Goal: Task Accomplishment & Management: Manage account settings

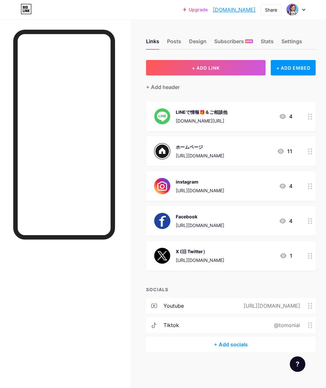
drag, startPoint x: 258, startPoint y: 155, endPoint x: 244, endPoint y: 160, distance: 15.4
click at [244, 160] on div "ホームページ [URL][DOMAIN_NAME] 11" at bounding box center [230, 151] width 169 height 30
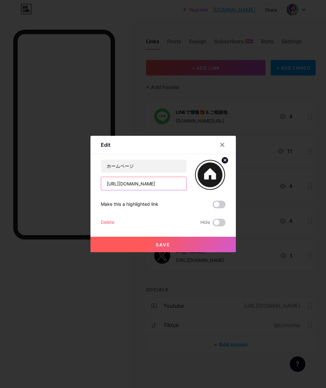
drag, startPoint x: 179, startPoint y: 183, endPoint x: 102, endPoint y: 182, distance: 77.4
click at [102, 182] on input "[URL][DOMAIN_NAME]" at bounding box center [143, 183] width 85 height 13
drag, startPoint x: 126, startPoint y: 182, endPoint x: 279, endPoint y: 4, distance: 234.1
click at [279, 4] on div at bounding box center [163, 194] width 326 height 388
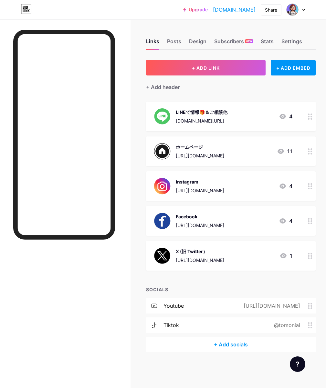
drag, startPoint x: 254, startPoint y: 153, endPoint x: 174, endPoint y: 155, distance: 80.7
click at [174, 155] on div "ホームページ https://tomoniai.hp.peraichi.com 11" at bounding box center [223, 151] width 138 height 17
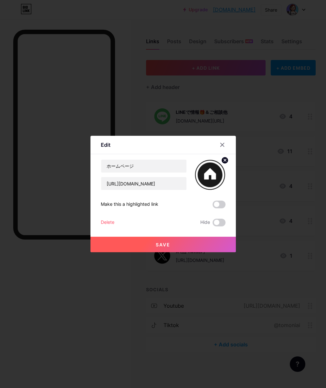
click at [173, 104] on div at bounding box center [163, 194] width 326 height 388
